Goal: Task Accomplishment & Management: Complete application form

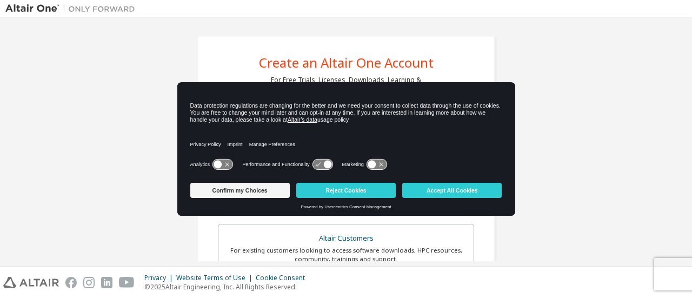
click at [236, 198] on div "Confirm my Choices Reject Cookies Accept All Cookies" at bounding box center [346, 191] width 312 height 26
click at [236, 193] on button "Confirm my Choices" at bounding box center [239, 190] width 99 height 15
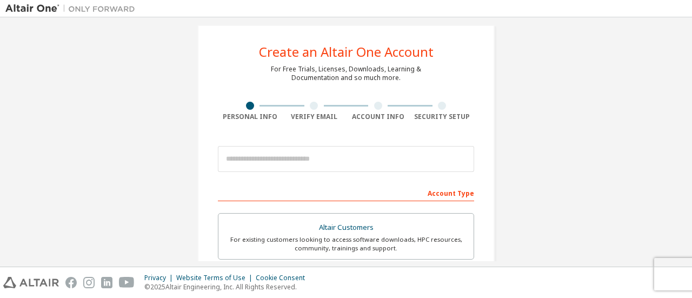
scroll to position [15, 0]
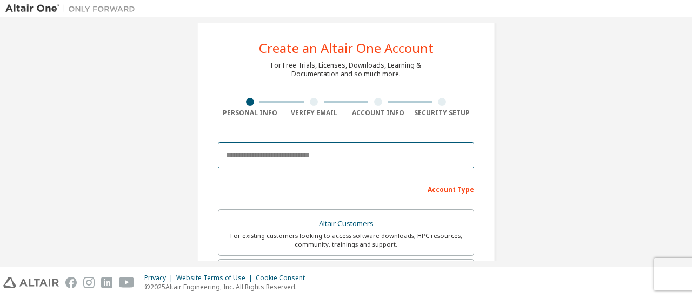
click at [249, 161] on input "email" at bounding box center [346, 155] width 256 height 26
type input "**********"
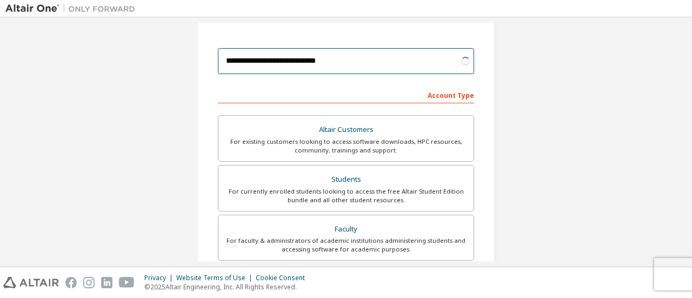
scroll to position [114, 0]
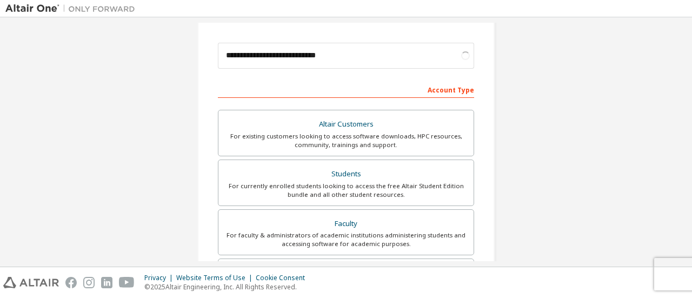
click at [316, 183] on div "For currently enrolled students looking to access the free Altair Student Editi…" at bounding box center [346, 190] width 242 height 17
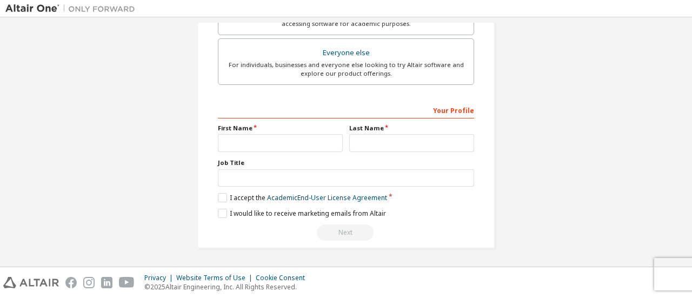
scroll to position [314, 0]
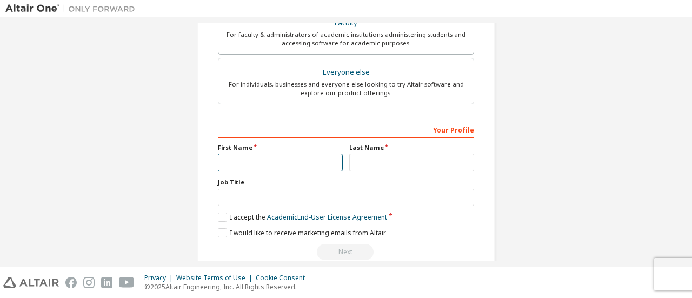
click at [284, 158] on input "text" at bounding box center [280, 162] width 125 height 18
type input "********"
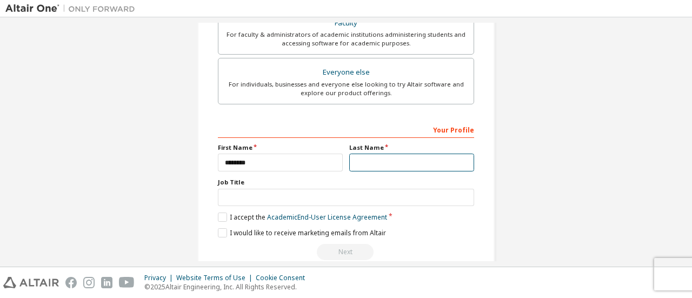
click at [369, 161] on input "text" at bounding box center [411, 162] width 125 height 18
type input "****"
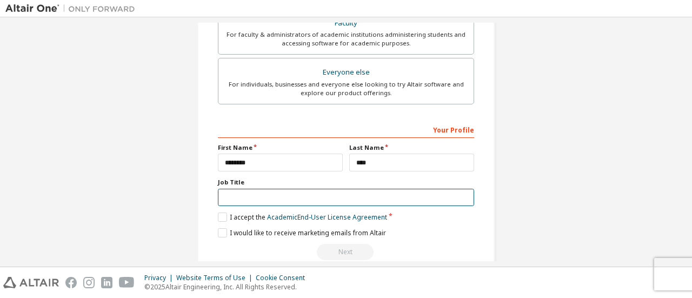
click at [321, 193] on input "text" at bounding box center [346, 198] width 256 height 18
type input "********"
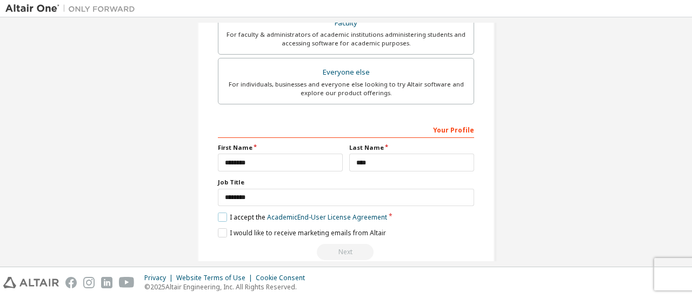
click at [223, 215] on label "I accept the Academic End-User License Agreement" at bounding box center [302, 216] width 169 height 9
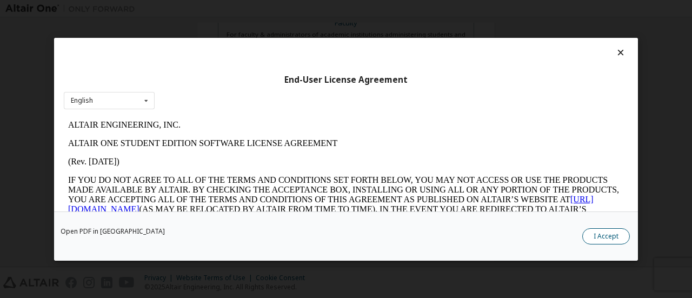
scroll to position [0, 0]
click at [618, 233] on button "I Accept" at bounding box center [606, 235] width 48 height 16
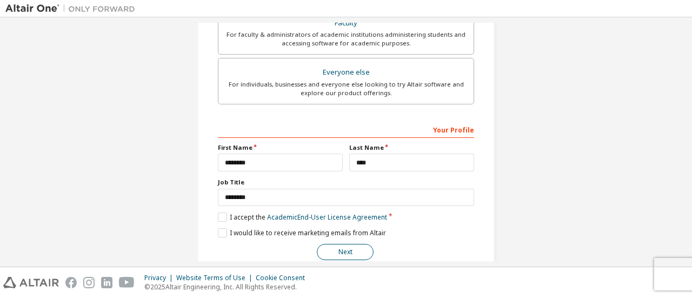
click at [360, 244] on button "Next" at bounding box center [345, 252] width 57 height 16
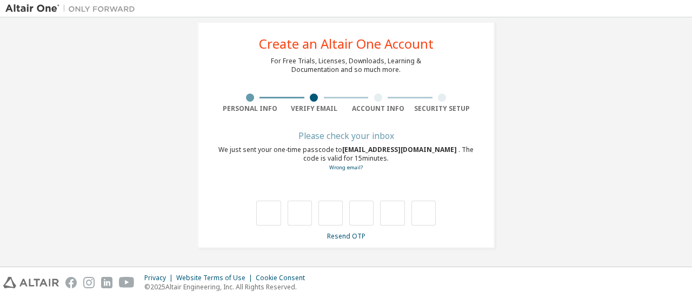
scroll to position [18, 0]
type input "*"
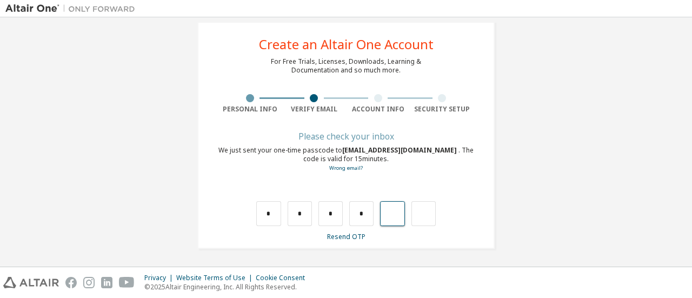
type input "*"
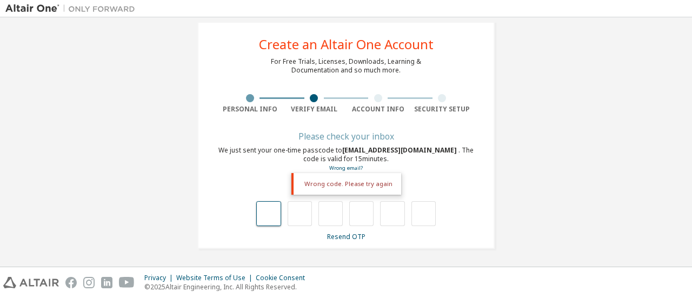
click at [274, 214] on input "text" at bounding box center [268, 213] width 24 height 25
type input "*"
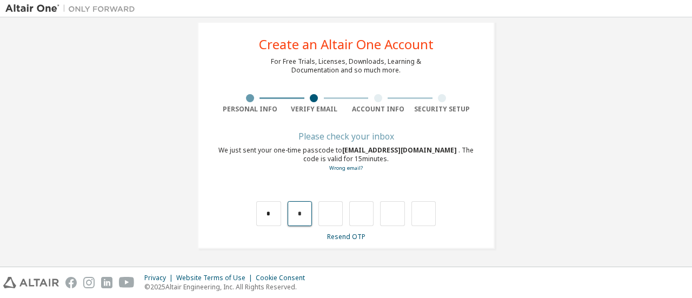
drag, startPoint x: 298, startPoint y: 212, endPoint x: 291, endPoint y: 213, distance: 7.6
click at [291, 213] on input "*" at bounding box center [299, 213] width 24 height 25
type input "*"
drag, startPoint x: 329, startPoint y: 213, endPoint x: 321, endPoint y: 213, distance: 8.1
click at [321, 213] on input "*" at bounding box center [330, 213] width 24 height 25
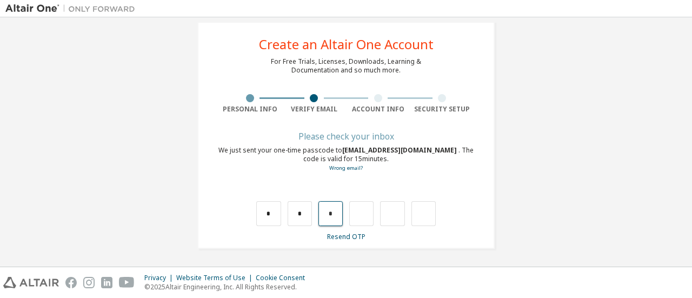
type input "*"
drag, startPoint x: 363, startPoint y: 212, endPoint x: 348, endPoint y: 216, distance: 15.5
click at [349, 216] on input "*" at bounding box center [361, 213] width 24 height 25
type input "*"
drag, startPoint x: 392, startPoint y: 213, endPoint x: 384, endPoint y: 215, distance: 8.2
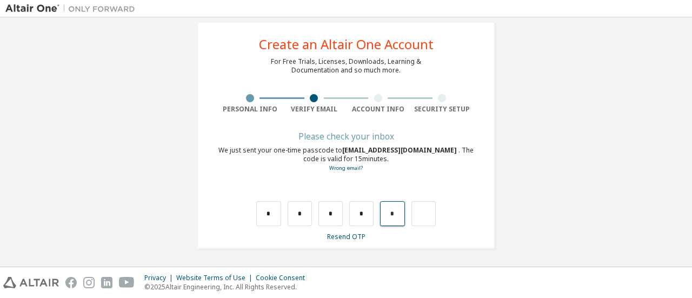
click at [384, 215] on input "*" at bounding box center [392, 213] width 24 height 25
type input "*"
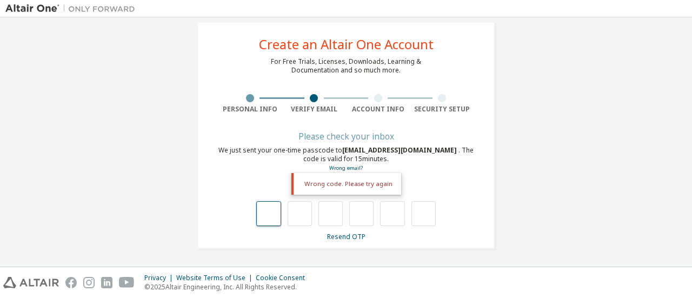
click at [262, 209] on input "text" at bounding box center [268, 213] width 24 height 25
click at [417, 215] on input "text" at bounding box center [423, 213] width 24 height 25
type input "*"
click at [384, 213] on input "text" at bounding box center [392, 213] width 24 height 25
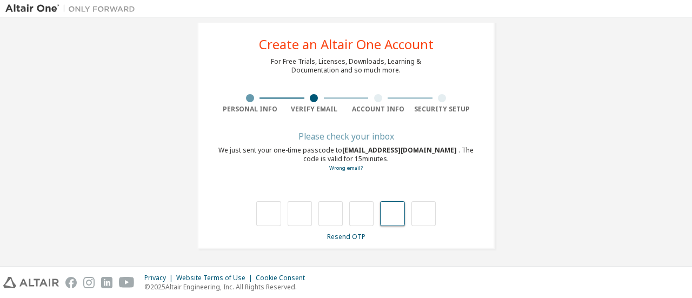
click at [393, 219] on input "text" at bounding box center [392, 213] width 24 height 25
type input "*"
click at [393, 219] on input "*" at bounding box center [392, 213] width 24 height 25
click at [405, 216] on div "*" at bounding box center [345, 213] width 179 height 25
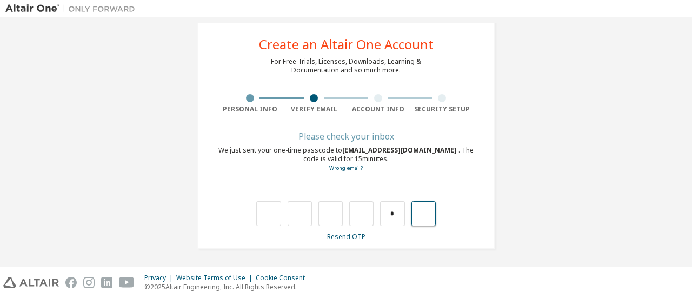
click at [412, 216] on input "text" at bounding box center [423, 213] width 24 height 25
drag, startPoint x: 392, startPoint y: 212, endPoint x: 383, endPoint y: 213, distance: 9.3
click at [383, 213] on input "*" at bounding box center [392, 213] width 24 height 25
click at [259, 211] on input "text" at bounding box center [268, 213] width 24 height 25
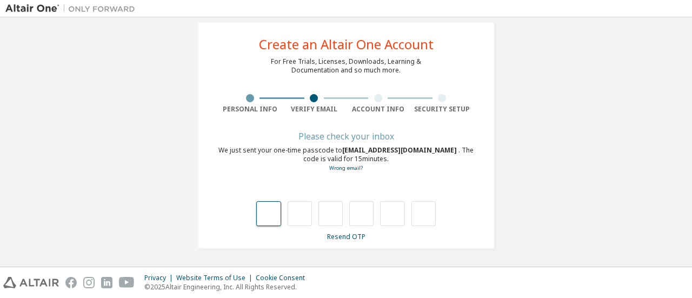
click at [259, 211] on input "text" at bounding box center [268, 213] width 24 height 25
type input "*"
drag, startPoint x: 302, startPoint y: 213, endPoint x: 287, endPoint y: 213, distance: 14.6
click at [287, 213] on input "*" at bounding box center [299, 213] width 24 height 25
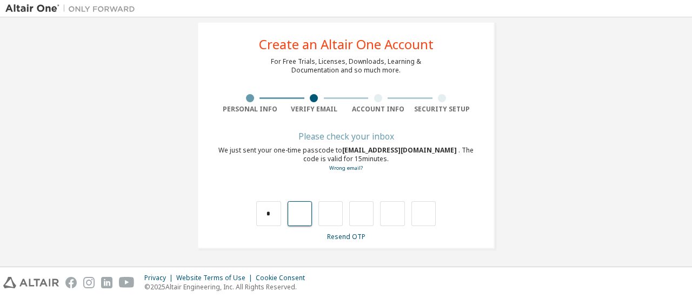
type input "*"
drag, startPoint x: 299, startPoint y: 213, endPoint x: 292, endPoint y: 215, distance: 7.6
click at [292, 215] on input "*" at bounding box center [299, 213] width 24 height 25
type input "*"
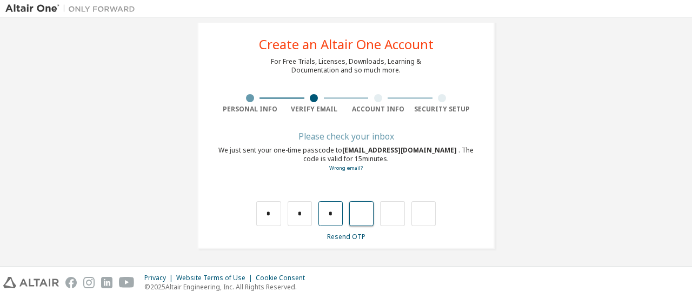
drag, startPoint x: 331, startPoint y: 213, endPoint x: 317, endPoint y: 217, distance: 14.5
click at [318, 217] on input "*" at bounding box center [330, 213] width 24 height 25
type input "*"
drag, startPoint x: 362, startPoint y: 214, endPoint x: 353, endPoint y: 215, distance: 8.7
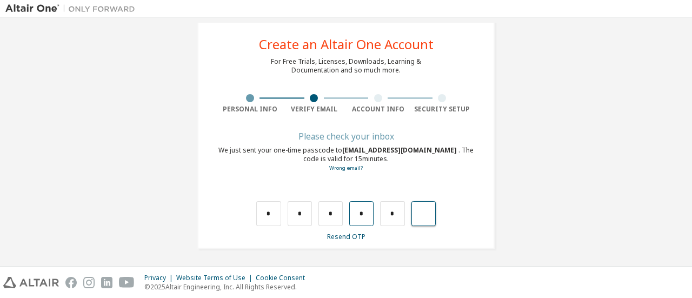
click at [353, 215] on input "*" at bounding box center [361, 213] width 24 height 25
drag, startPoint x: 396, startPoint y: 215, endPoint x: 373, endPoint y: 213, distance: 22.7
click at [373, 213] on div "* * * * *" at bounding box center [345, 213] width 179 height 25
click at [388, 212] on input "text" at bounding box center [392, 213] width 24 height 25
click at [413, 216] on input "text" at bounding box center [423, 213] width 24 height 25
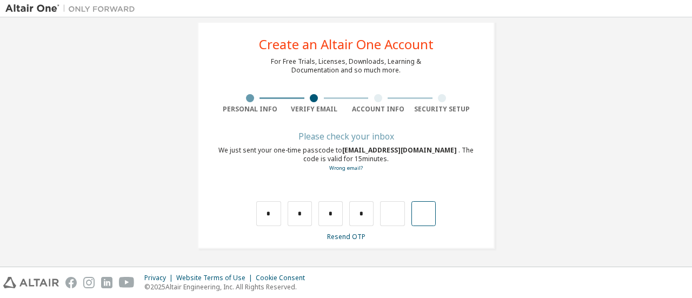
type input "*"
click at [388, 216] on div at bounding box center [385, 213] width 24 height 25
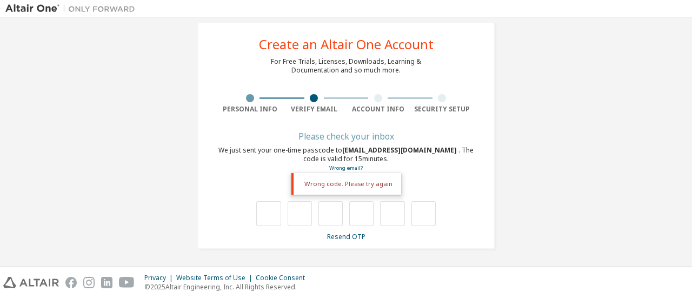
click at [388, 216] on div at bounding box center [392, 213] width 24 height 25
click at [388, 216] on input "text" at bounding box center [392, 213] width 24 height 25
type input "*"
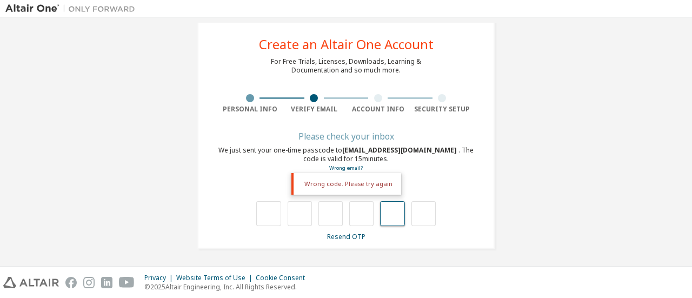
click at [390, 215] on input "text" at bounding box center [392, 213] width 24 height 25
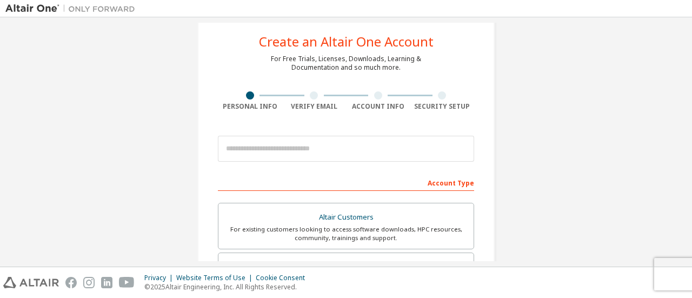
scroll to position [19, 0]
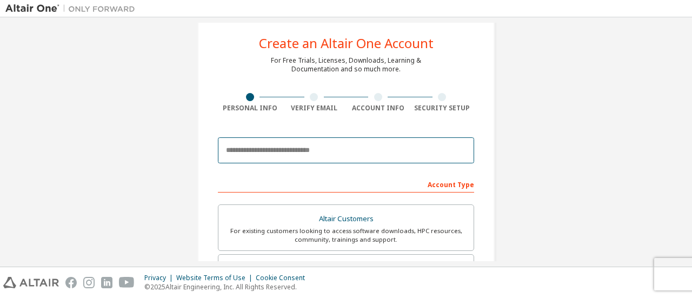
click at [270, 144] on input "email" at bounding box center [346, 150] width 256 height 26
type input "**********"
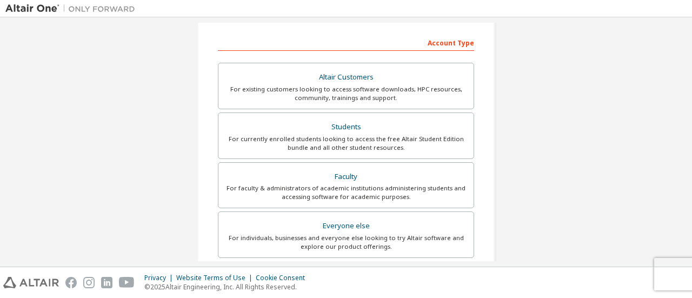
scroll to position [166, 0]
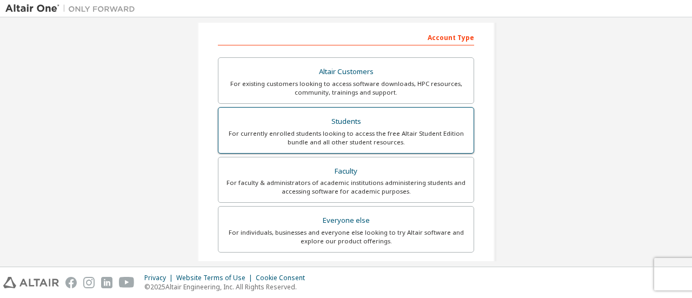
click at [312, 132] on div "For currently enrolled students looking to access the free Altair Student Editi…" at bounding box center [346, 137] width 242 height 17
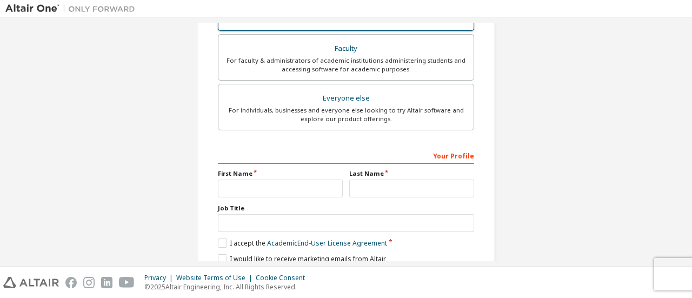
scroll to position [318, 0]
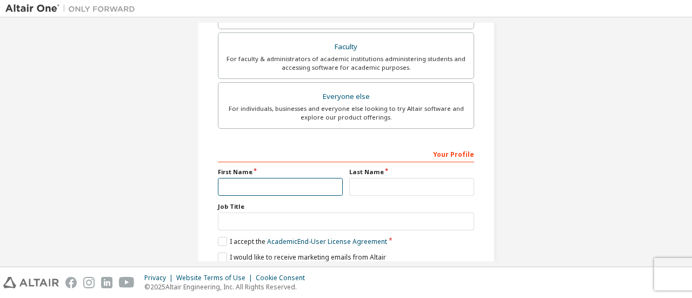
click at [277, 184] on input "text" at bounding box center [280, 187] width 125 height 18
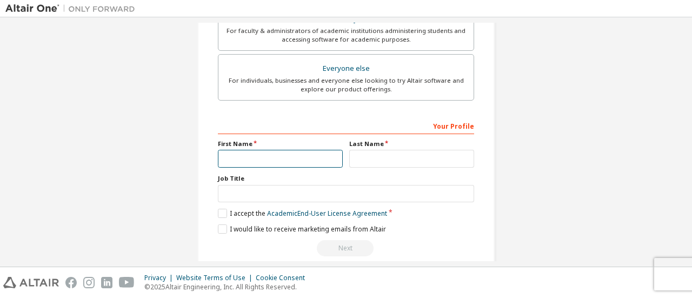
scroll to position [290, 0]
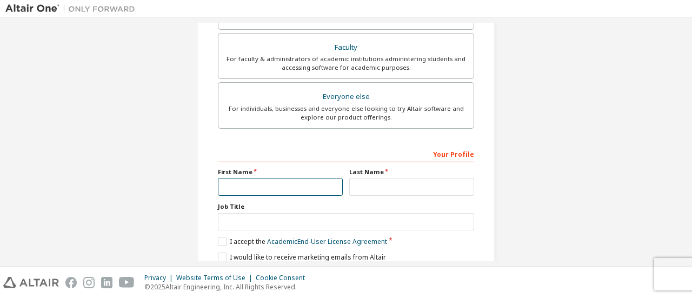
type input "********"
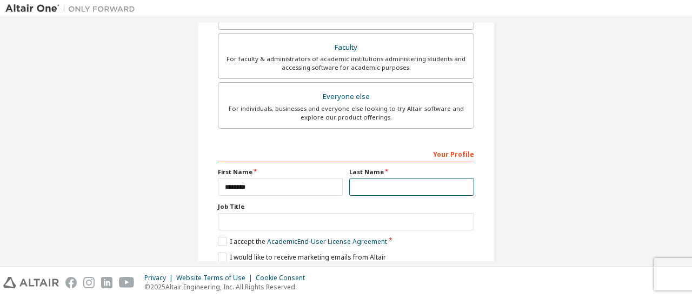
click at [360, 181] on input "text" at bounding box center [411, 187] width 125 height 18
type input "****"
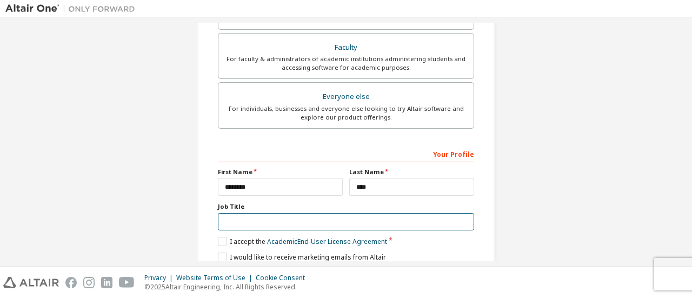
click at [380, 218] on input "text" at bounding box center [346, 222] width 256 height 18
type input "********"
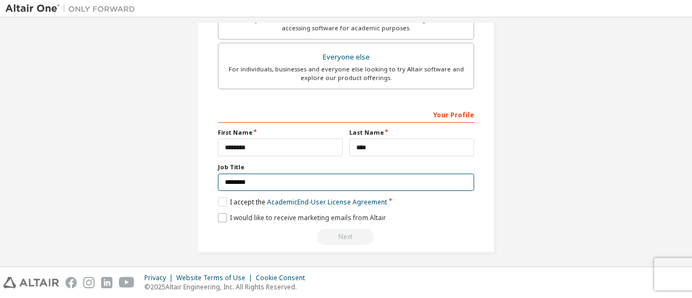
scroll to position [331, 0]
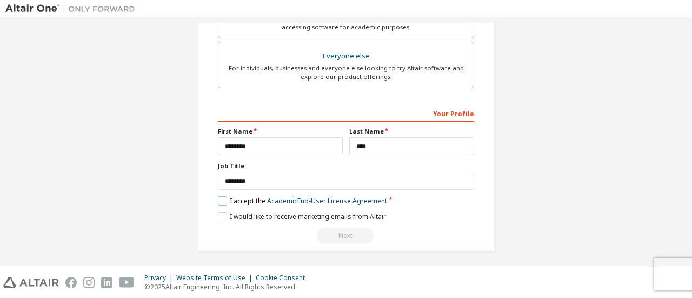
click at [223, 196] on label "I accept the Academic End-User License Agreement" at bounding box center [302, 200] width 169 height 9
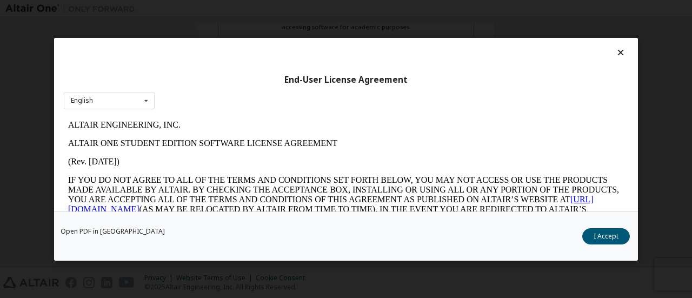
scroll to position [0, 0]
click at [619, 238] on button "I Accept" at bounding box center [606, 235] width 48 height 16
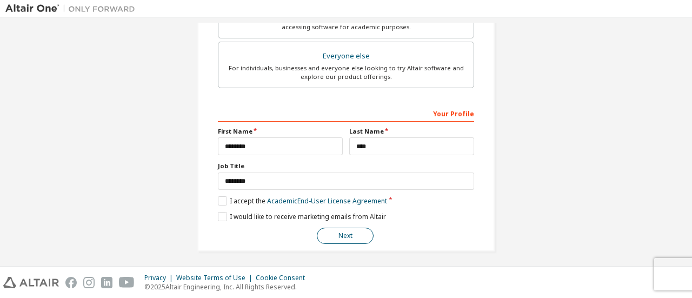
click at [329, 232] on button "Next" at bounding box center [345, 235] width 57 height 16
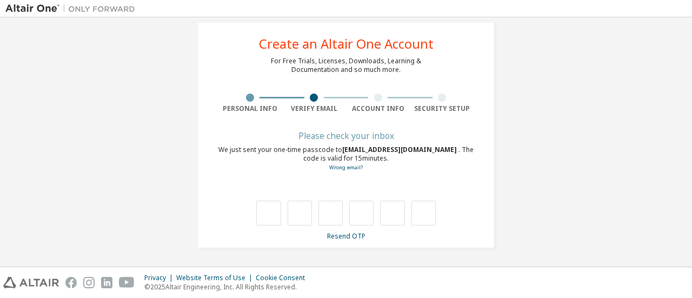
scroll to position [18, 0]
type input "*"
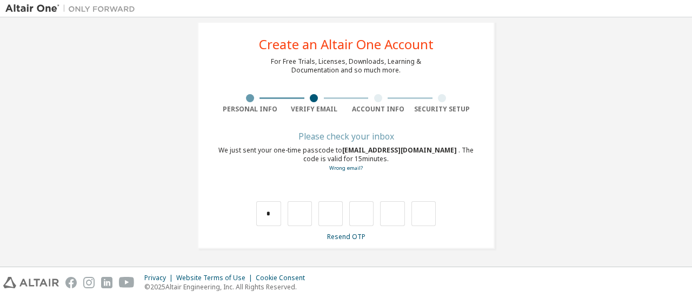
type input "*"
